Goal: Connect with others: Connect with other users

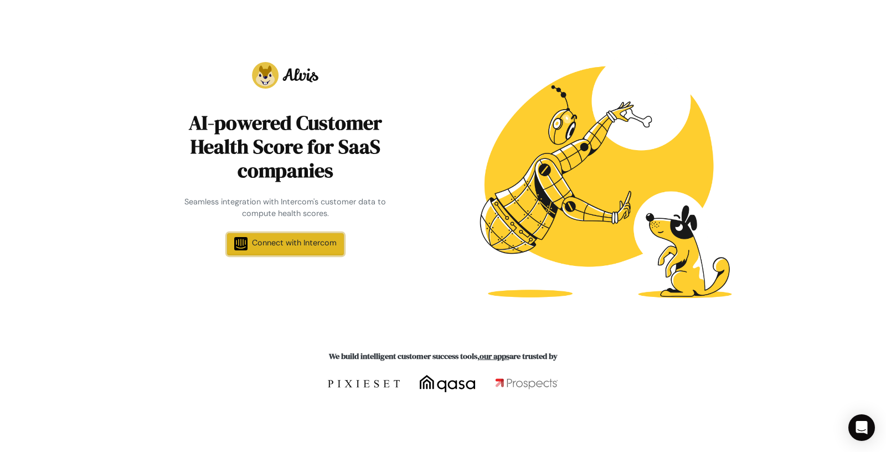
click at [281, 251] on link "Connect with Intercom" at bounding box center [285, 244] width 117 height 22
